Goal: Check status: Check status

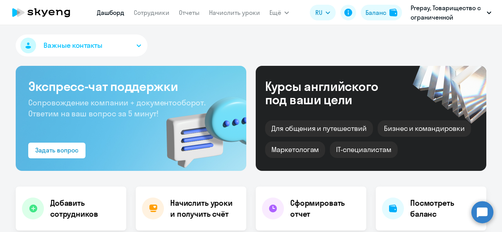
select select "30"
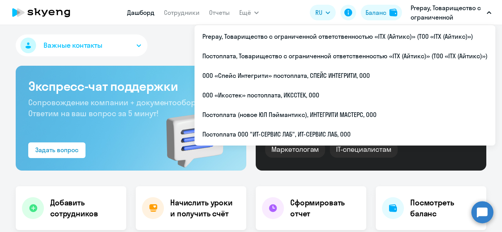
click at [440, 12] on p "Prepay, Товарищество с ограниченной ответственностью «ITX (Айтикс)» (ТОО «ITX (…" at bounding box center [446, 12] width 73 height 19
click at [437, 10] on p "Prepay, Товарищество с ограниченной ответственностью «ITX (Айтикс)» (ТОО «ITX (…" at bounding box center [446, 12] width 73 height 19
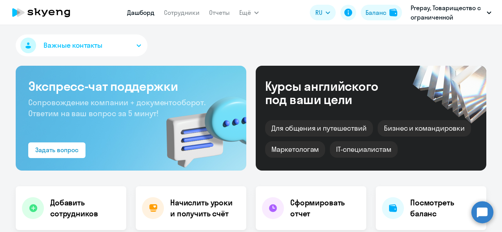
click at [437, 10] on p "Prepay, Товарищество с ограниченной ответственностью «ITX (Айтикс)» (ТОО «ITX (…" at bounding box center [446, 12] width 73 height 19
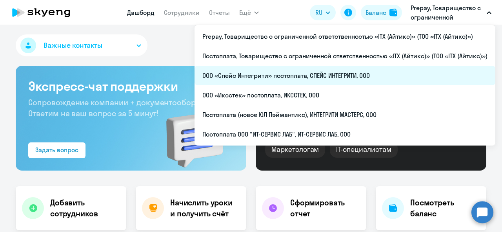
click at [307, 80] on li "ООО «Спейс Интегрити» постоплата, СПЕЙС ИНТЕГРИТИ, ООО" at bounding box center [344, 76] width 301 height 20
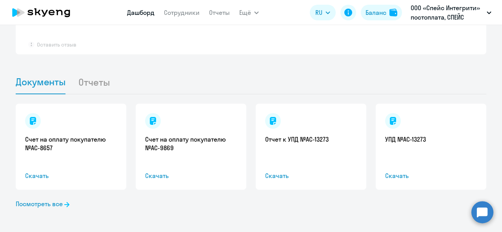
scroll to position [633, 0]
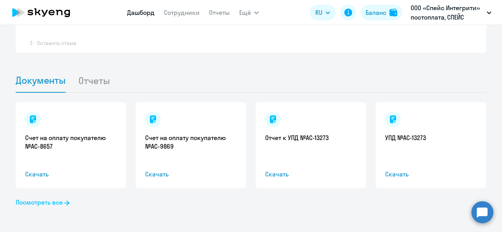
click at [48, 205] on link "Посмотреть все" at bounding box center [43, 202] width 54 height 9
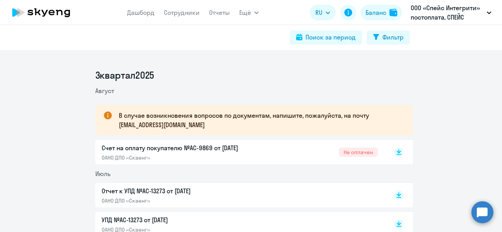
click at [177, 149] on p "Счет на оплату покупателю №AC-9869 от [DATE]" at bounding box center [184, 147] width 165 height 9
